Goal: Task Accomplishment & Management: Manage account settings

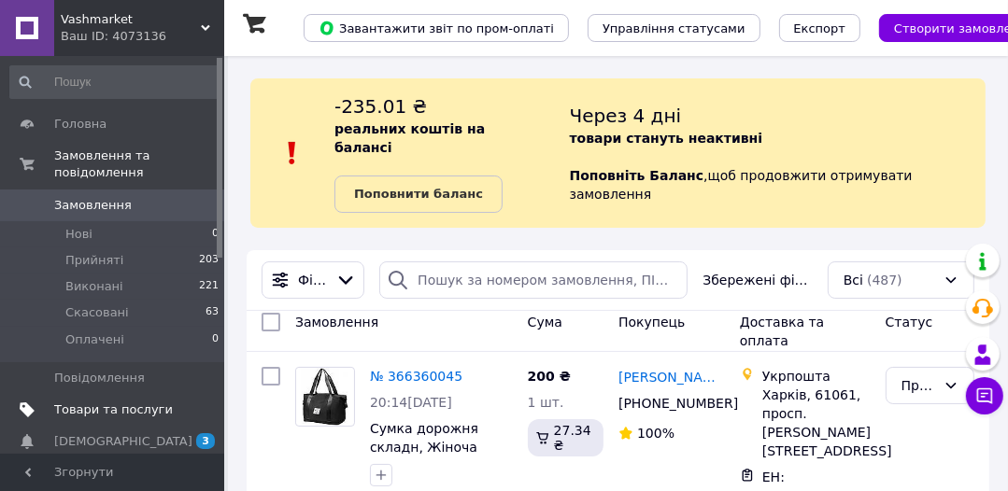
click at [107, 402] on span "Товари та послуги" at bounding box center [113, 410] width 119 height 17
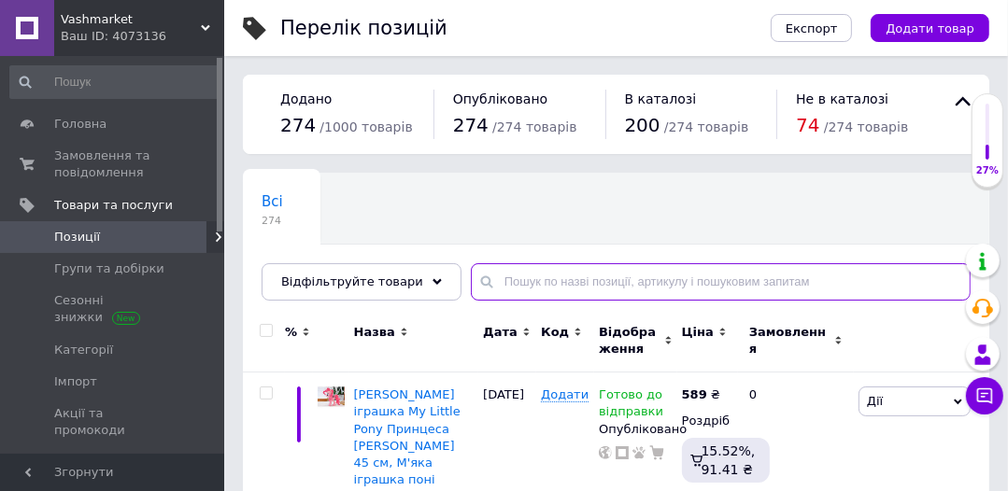
click at [505, 273] on input "text" at bounding box center [721, 281] width 500 height 37
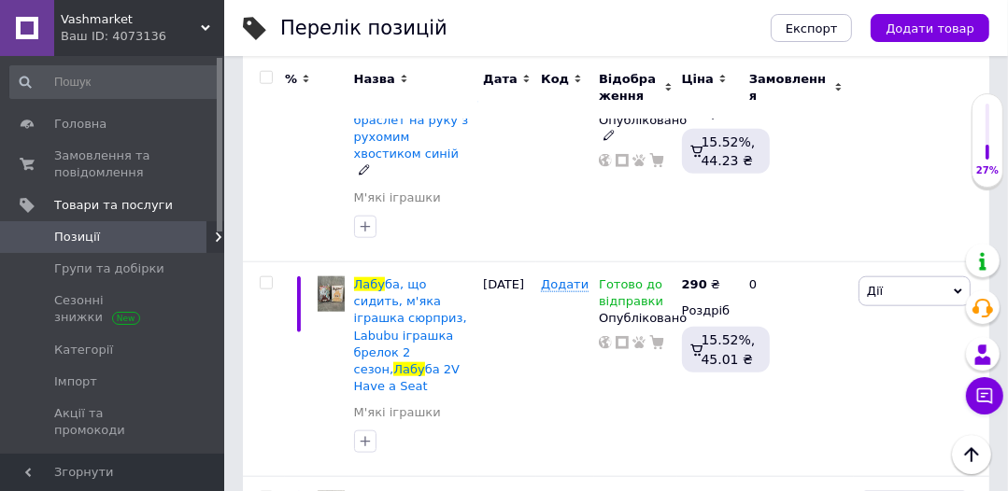
scroll to position [1419, 0]
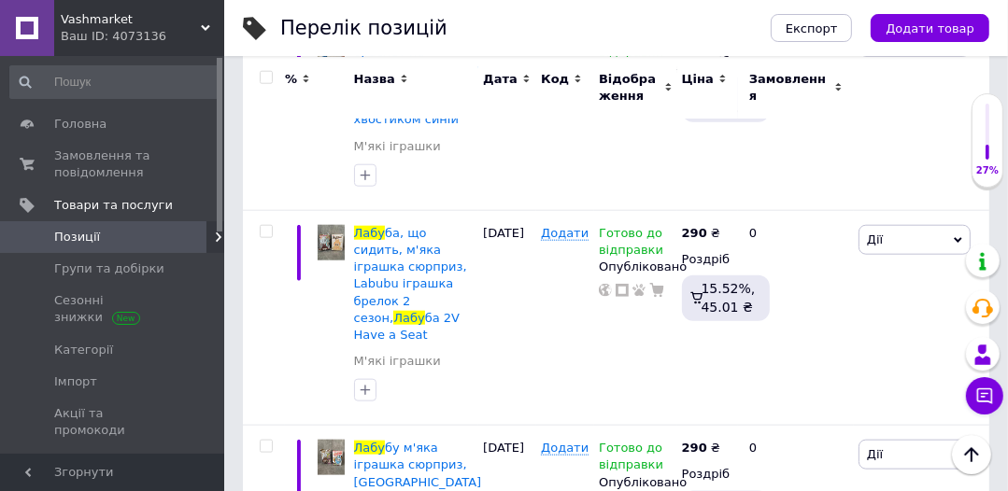
type input "лабу"
click at [92, 238] on span "Позиції" at bounding box center [77, 237] width 46 height 17
click at [91, 164] on span "Замовлення та повідомлення" at bounding box center [113, 165] width 119 height 34
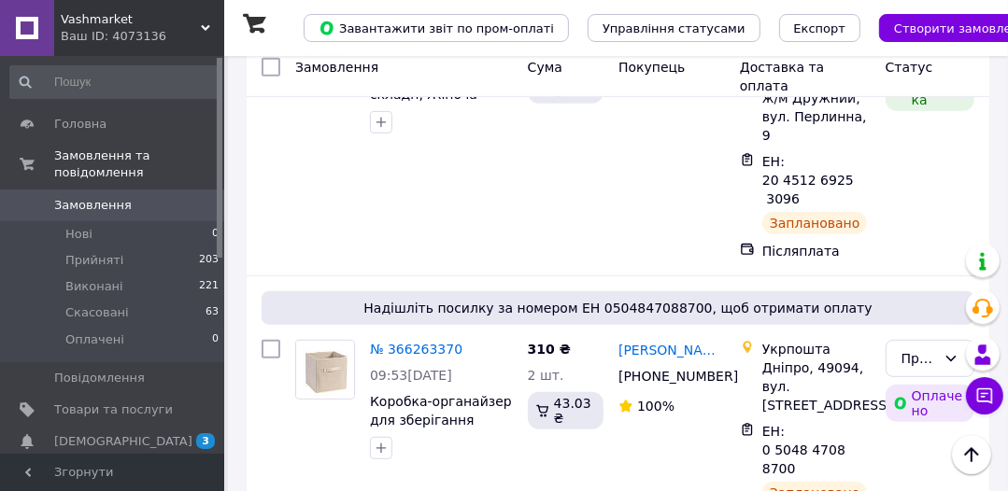
scroll to position [598, 0]
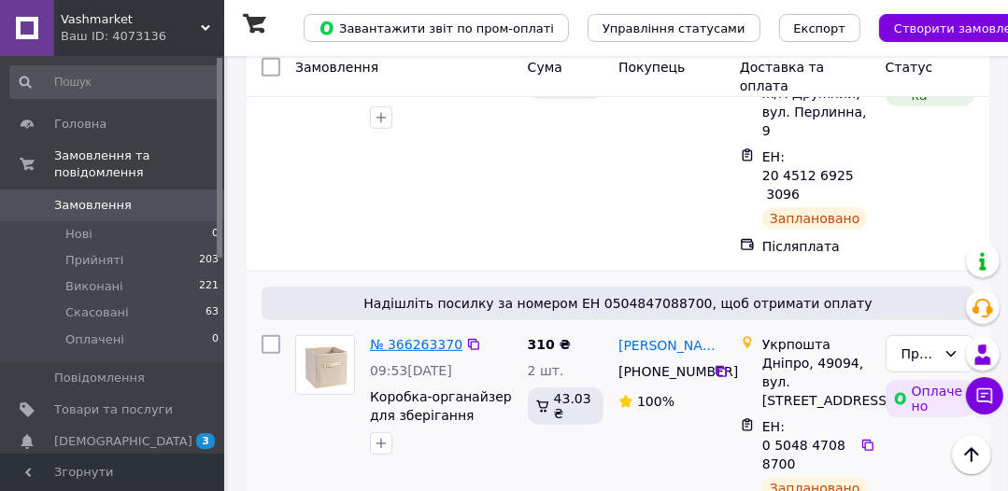
click at [407, 337] on link "№ 366263370" at bounding box center [416, 344] width 92 height 15
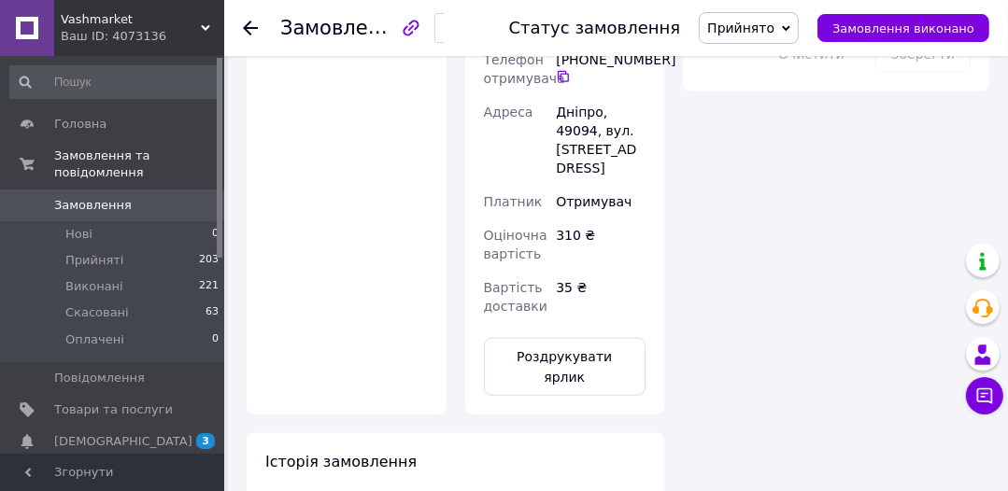
scroll to position [1345, 0]
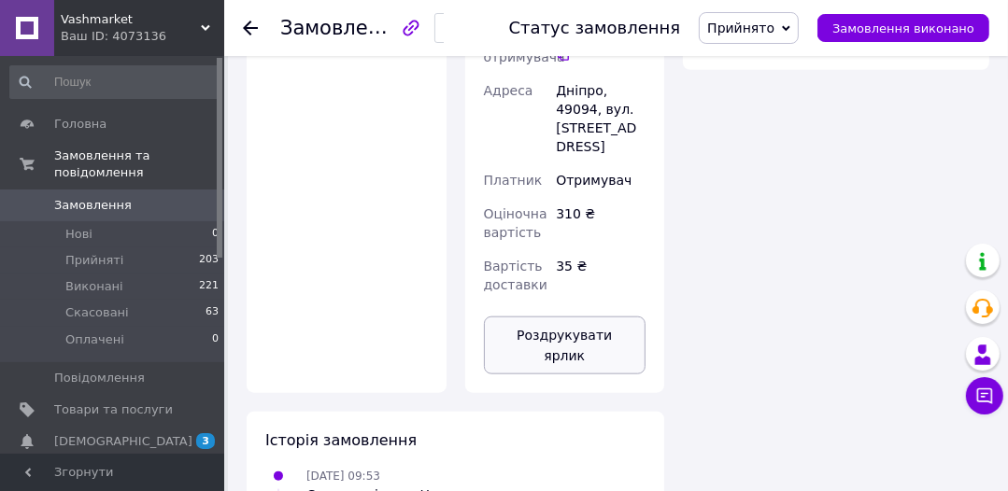
click at [598, 317] on button "Роздрукувати ярлик" at bounding box center [565, 346] width 162 height 58
click at [116, 402] on span "Товари та послуги" at bounding box center [113, 410] width 119 height 17
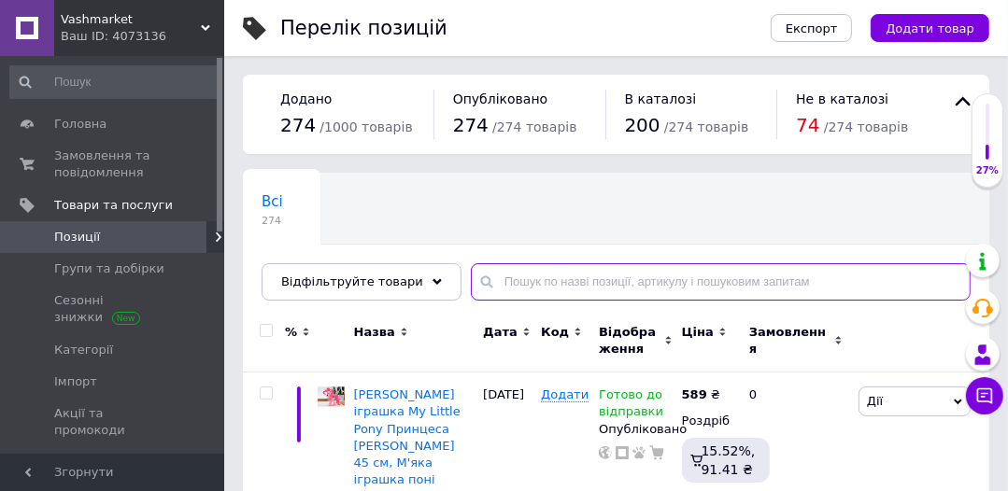
click at [512, 278] on input "text" at bounding box center [721, 281] width 500 height 37
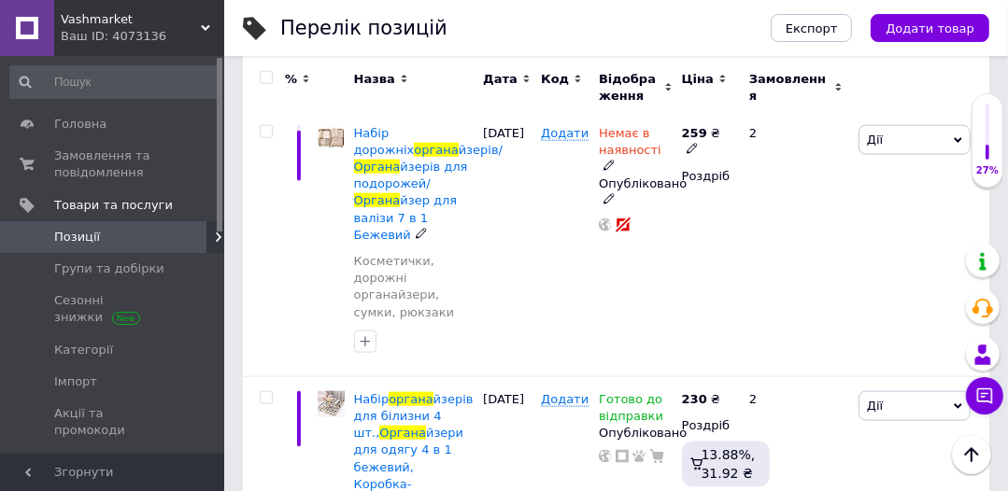
scroll to position [1551, 0]
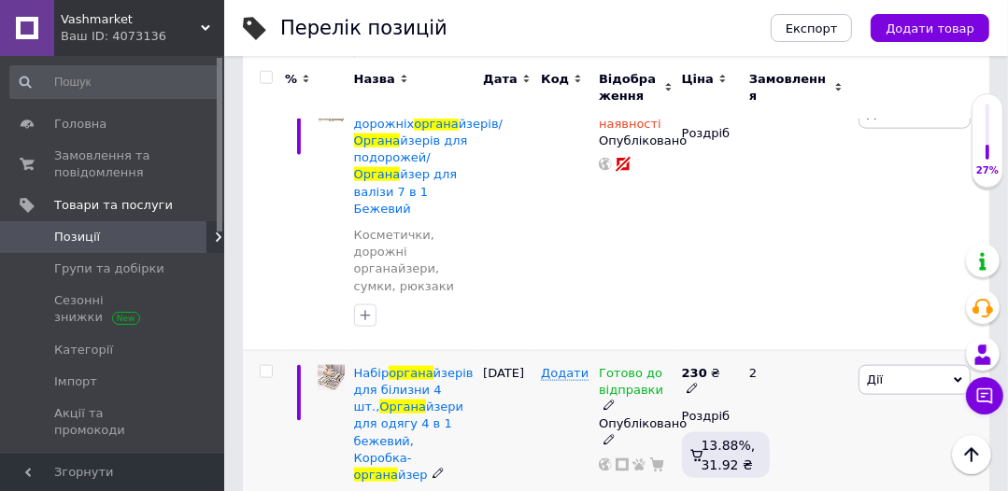
type input "органа"
click at [698, 381] on span at bounding box center [691, 387] width 11 height 13
type input "237"
click at [583, 381] on div "Додати" at bounding box center [565, 474] width 58 height 249
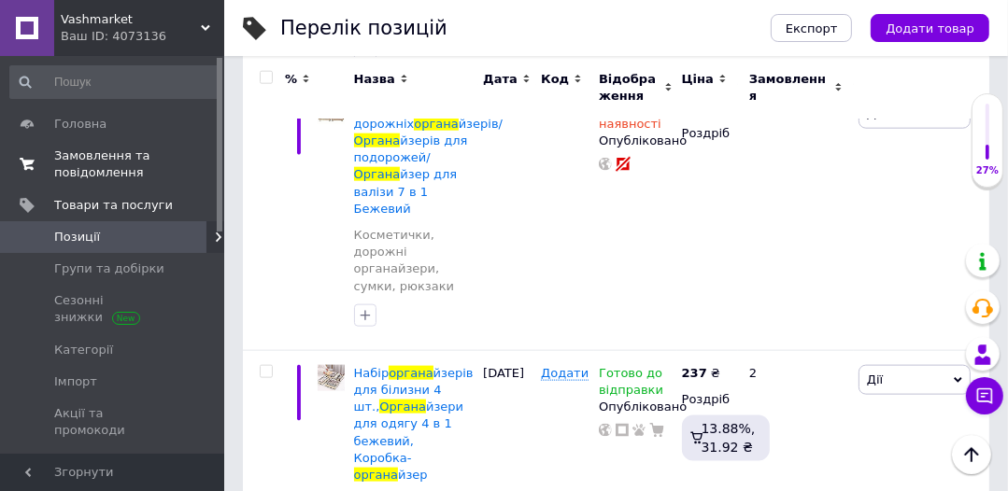
click at [97, 165] on span "Замовлення та повідомлення" at bounding box center [113, 165] width 119 height 34
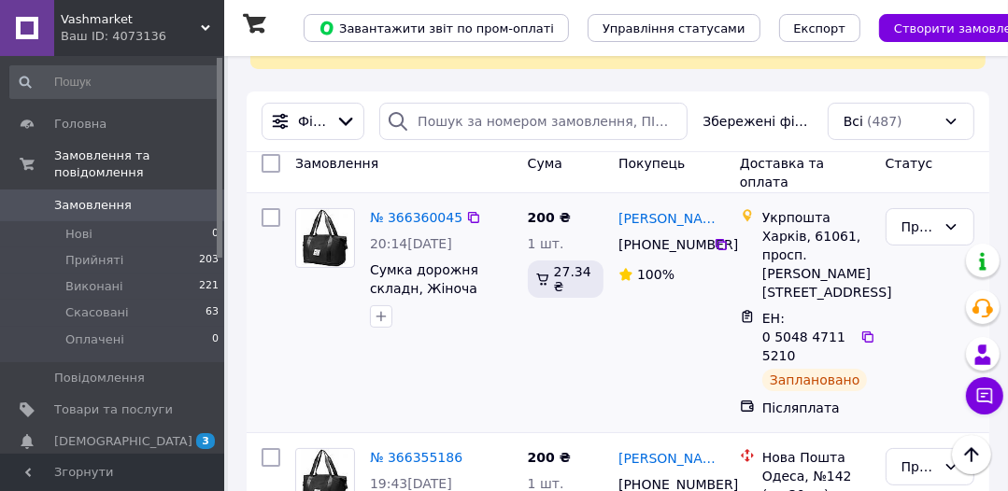
scroll to position [157, 0]
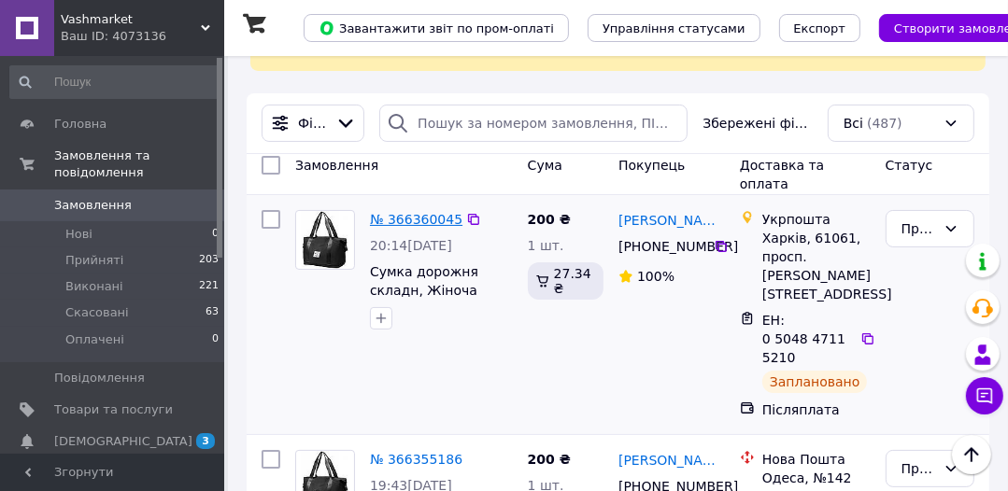
click at [411, 212] on link "№ 366360045" at bounding box center [416, 219] width 92 height 15
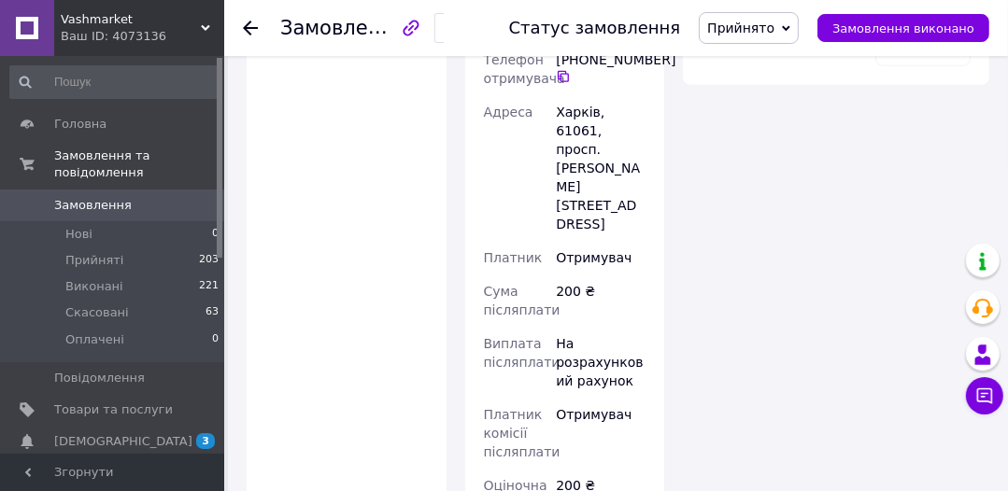
scroll to position [1352, 0]
